Goal: Transaction & Acquisition: Subscribe to service/newsletter

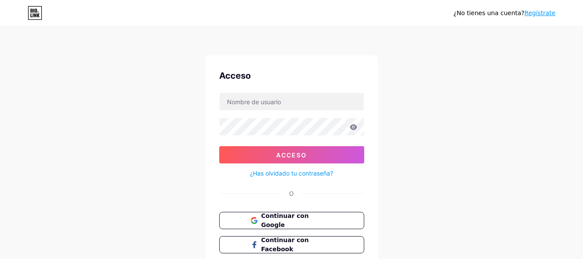
click at [543, 15] on font "Regístrate" at bounding box center [539, 12] width 31 height 7
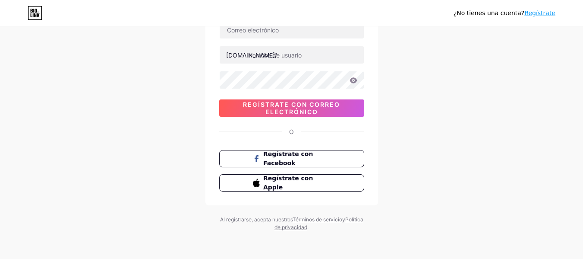
scroll to position [55, 0]
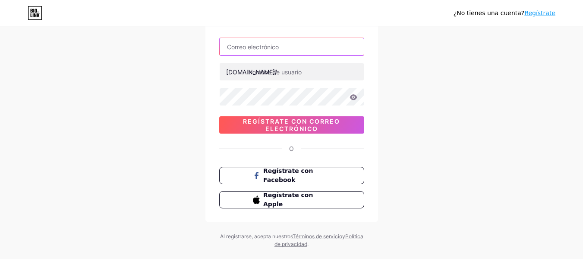
click at [267, 46] on input "text" at bounding box center [292, 46] width 144 height 17
type input "[EMAIL_ADDRESS][DOMAIN_NAME]"
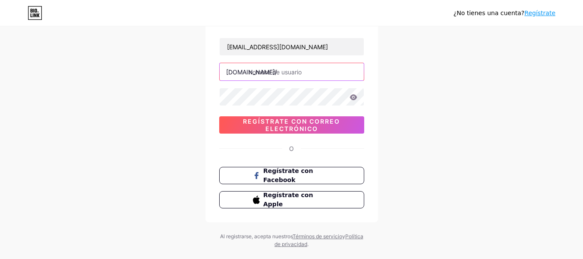
click at [285, 69] on input "text" at bounding box center [292, 71] width 144 height 17
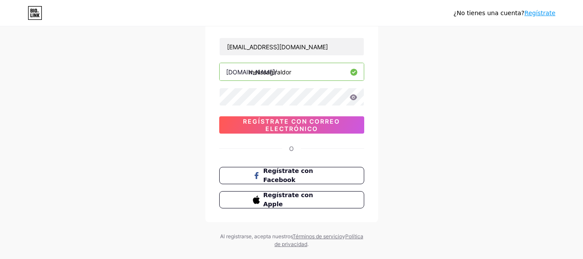
click at [297, 72] on input "melissagiraldor" at bounding box center [292, 71] width 144 height 17
type input "melissagiraldor"
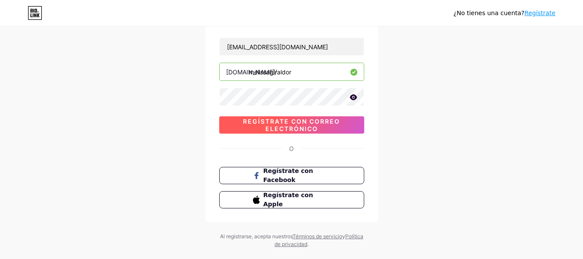
click at [297, 119] on font "Regístrate con correo electrónico" at bounding box center [291, 124] width 97 height 15
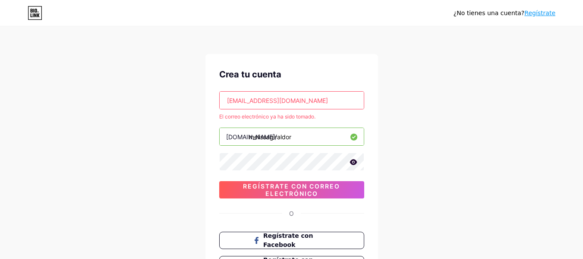
scroll to position [0, 0]
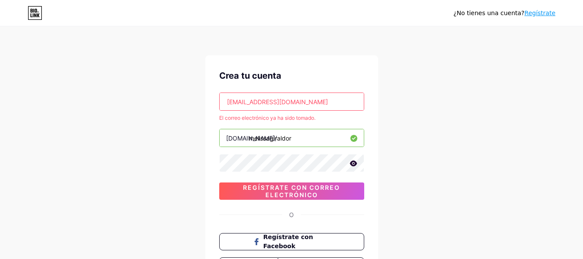
click at [253, 101] on input "[EMAIL_ADDRESS][DOMAIN_NAME]" at bounding box center [292, 101] width 144 height 17
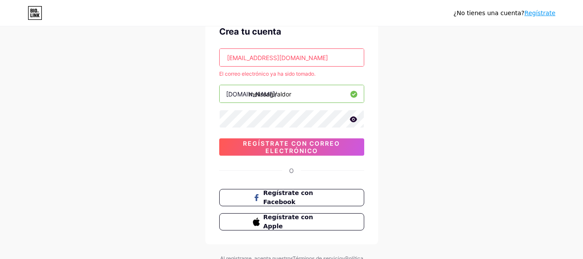
scroll to position [65, 0]
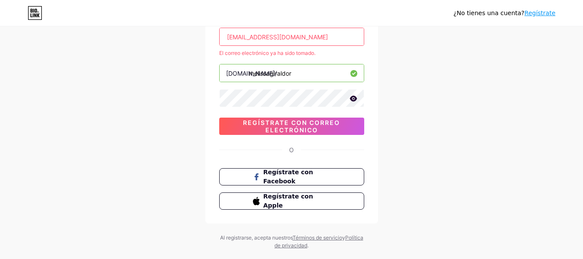
click at [35, 16] on icon at bounding box center [35, 15] width 2 height 4
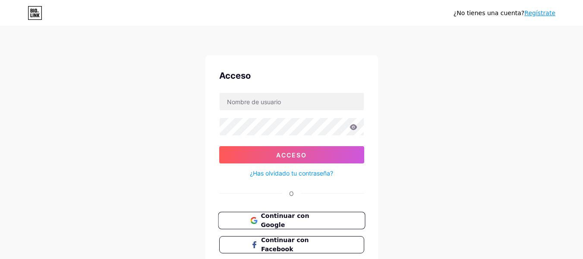
click at [287, 222] on font "Continuar con Google" at bounding box center [285, 220] width 48 height 16
click at [287, 173] on font "¿Has olvidado tu contraseña?" at bounding box center [291, 172] width 83 height 7
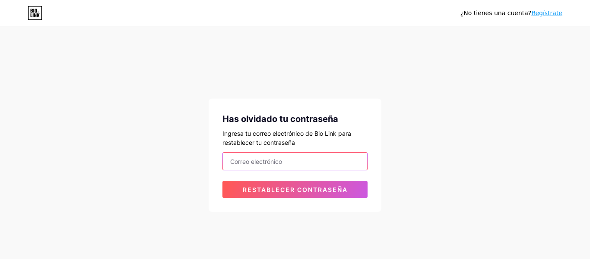
click at [323, 164] on input "email" at bounding box center [295, 160] width 144 height 17
type input "melissagiraldoramirez52@gmail.com"
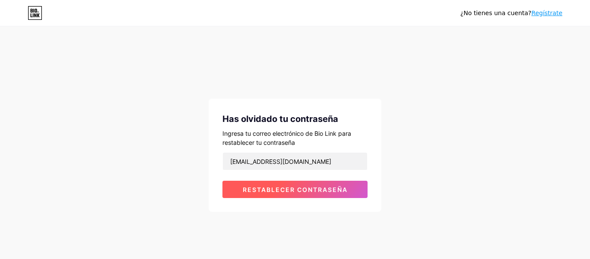
click at [275, 190] on font "Restablecer contraseña" at bounding box center [295, 189] width 105 height 7
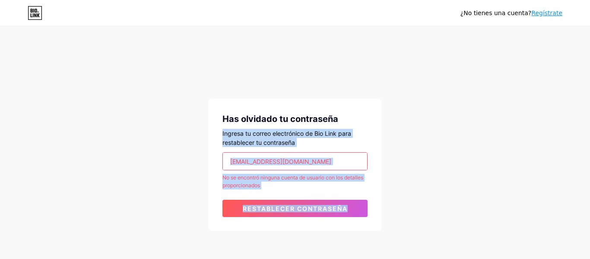
drag, startPoint x: 589, startPoint y: 163, endPoint x: 589, endPoint y: 190, distance: 26.8
click at [583, 190] on div "¿No tienes una cuenta? Regístrate Has olvidado tu contraseña Ingresa tu correo …" at bounding box center [295, 129] width 590 height 258
click at [540, 180] on div "¿No tienes una cuenta? Regístrate Has olvidado tu contraseña Ingresa tu correo …" at bounding box center [295, 129] width 590 height 258
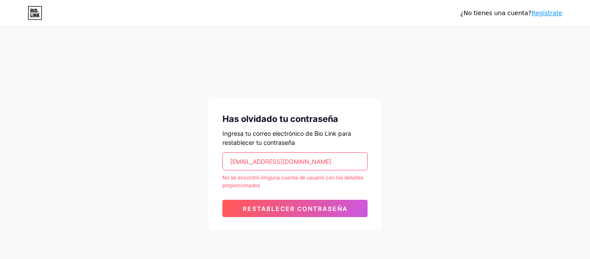
click at [550, 12] on font "Regístrate" at bounding box center [546, 12] width 31 height 7
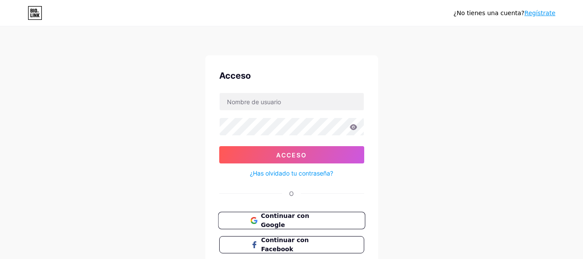
click at [268, 221] on font "Continuar con Google" at bounding box center [285, 220] width 48 height 16
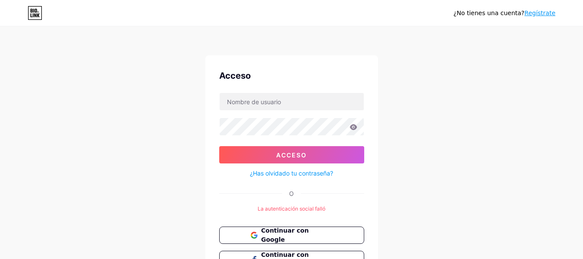
click at [545, 9] on font "Regístrate" at bounding box center [539, 12] width 31 height 7
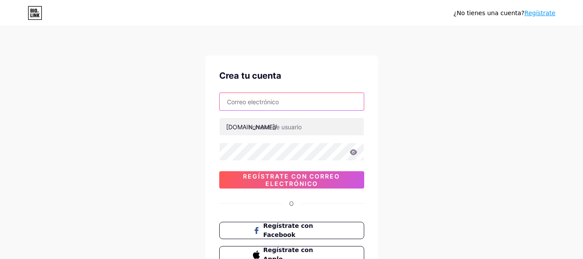
click at [299, 93] on input "text" at bounding box center [292, 101] width 144 height 17
type input "[EMAIL_ADDRESS][DOMAIN_NAME]"
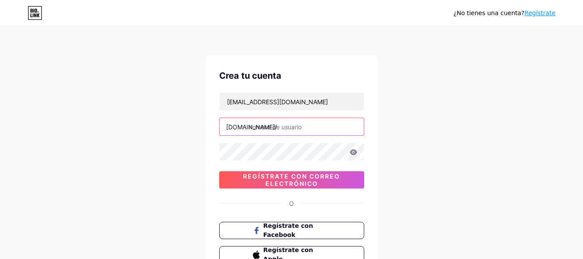
click at [300, 125] on input "text" at bounding box center [292, 126] width 144 height 17
click at [300, 128] on input "text" at bounding box center [292, 126] width 144 height 17
type input "melissagiraldor"
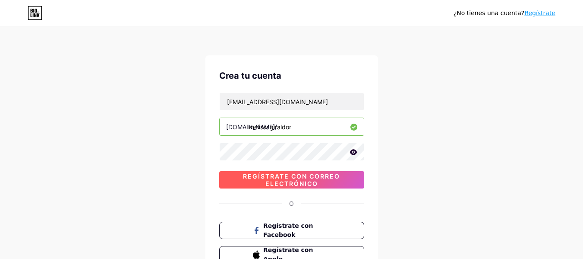
click at [288, 175] on font "Regístrate con correo electrónico" at bounding box center [291, 179] width 97 height 15
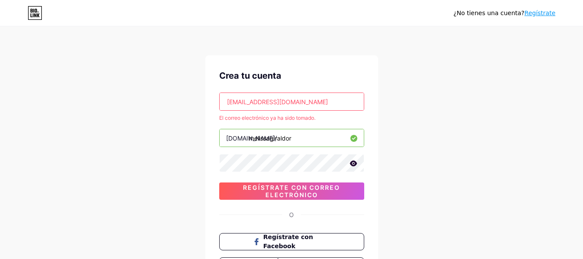
click at [290, 120] on font "El correo electrónico ya ha sido tomado." at bounding box center [267, 117] width 96 height 6
click at [534, 15] on font "Regístrate" at bounding box center [539, 12] width 31 height 7
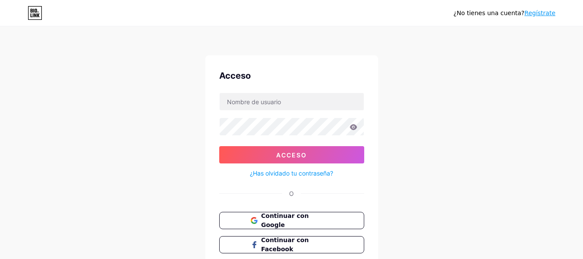
click at [524, 124] on div "¿No tienes una cuenta? Regístrate Acceso Acceso ¿Has olvidado tu contraseña? O …" at bounding box center [291, 159] width 583 height 319
click at [36, 17] on icon at bounding box center [35, 15] width 2 height 4
